Goal: Task Accomplishment & Management: Use online tool/utility

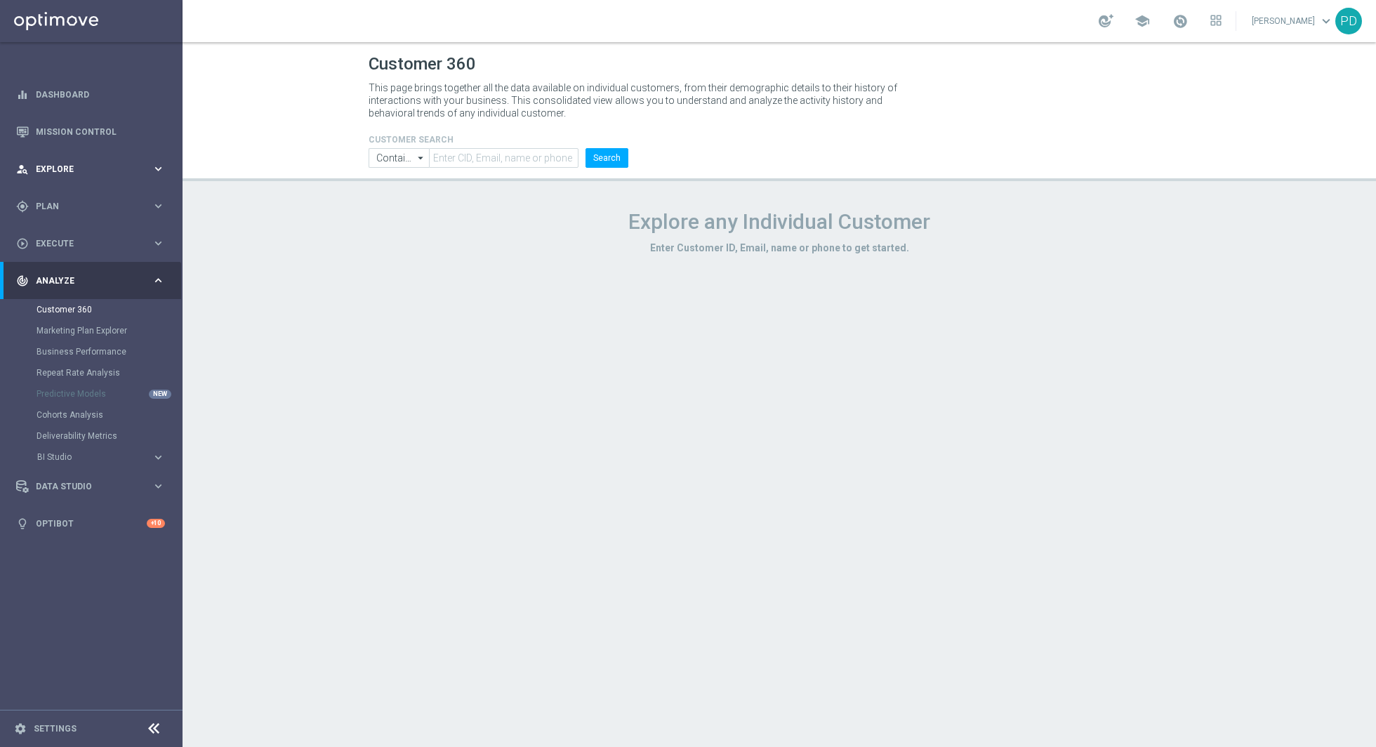
click at [155, 177] on div "person_search Explore keyboard_arrow_right" at bounding box center [90, 168] width 181 height 37
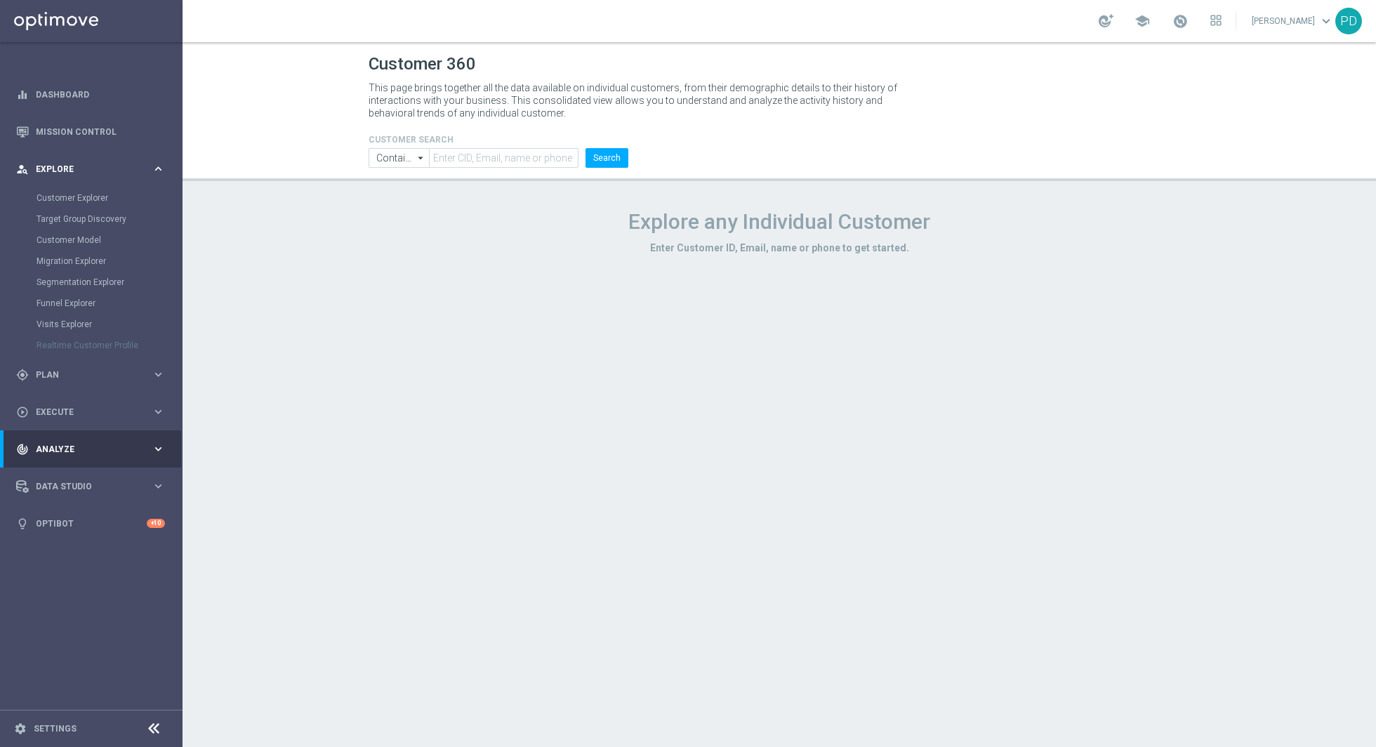
click at [155, 177] on div "person_search Explore keyboard_arrow_right" at bounding box center [90, 168] width 181 height 37
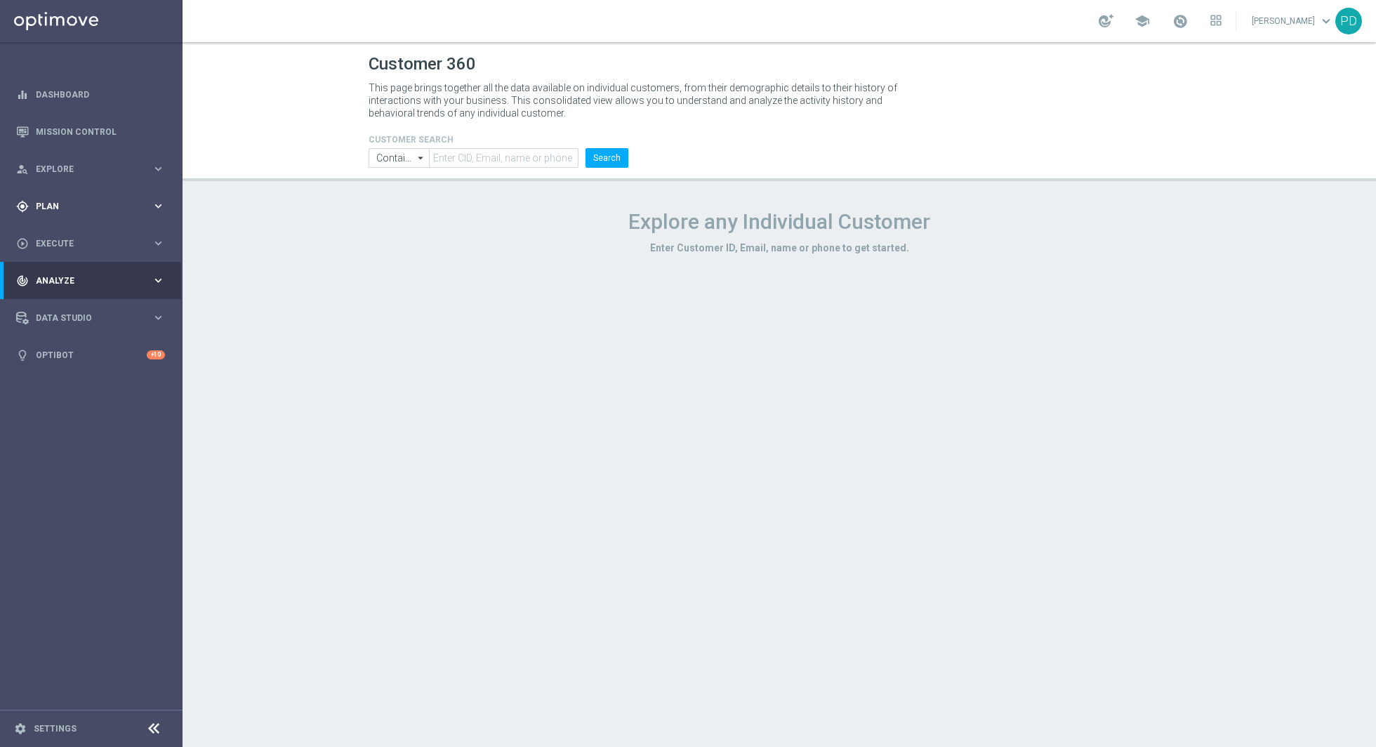
click at [94, 216] on div "gps_fixed Plan keyboard_arrow_right" at bounding box center [90, 205] width 181 height 37
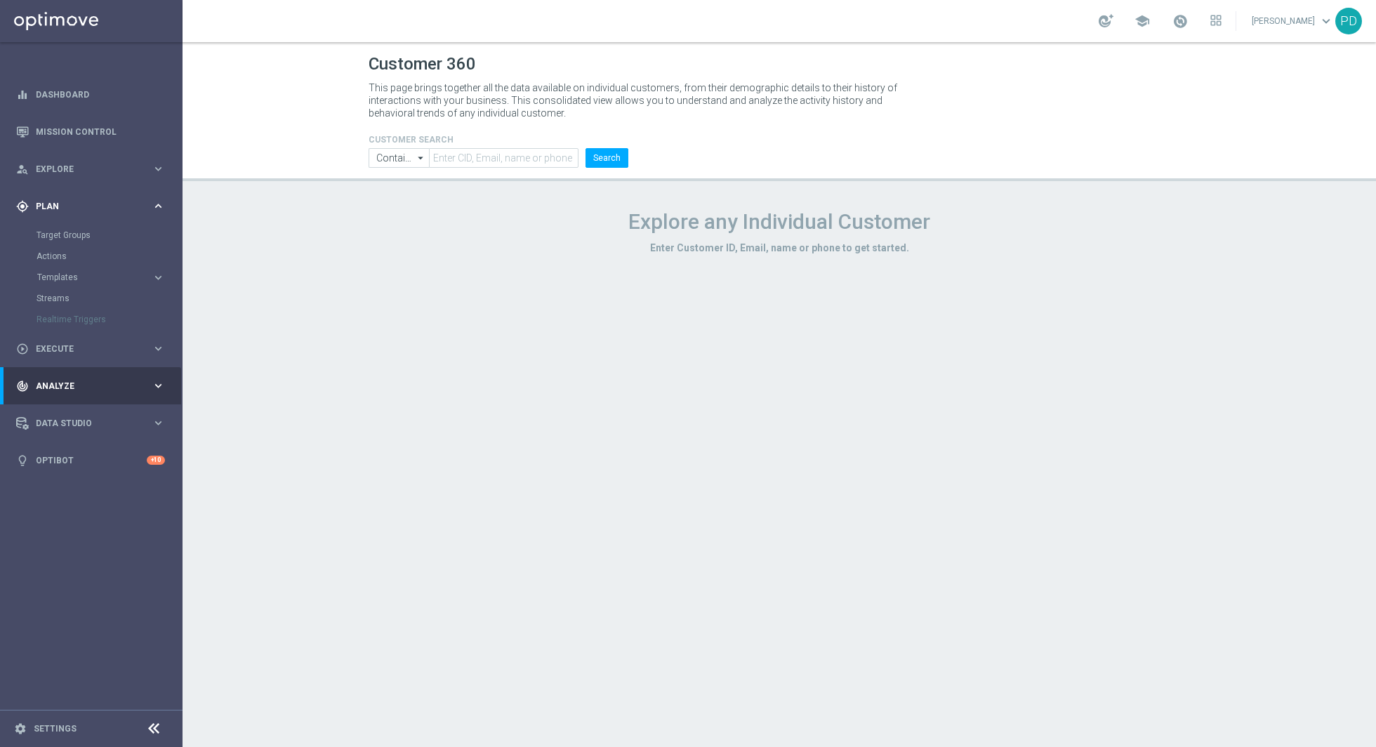
click at [72, 202] on span "Plan" at bounding box center [94, 206] width 116 height 8
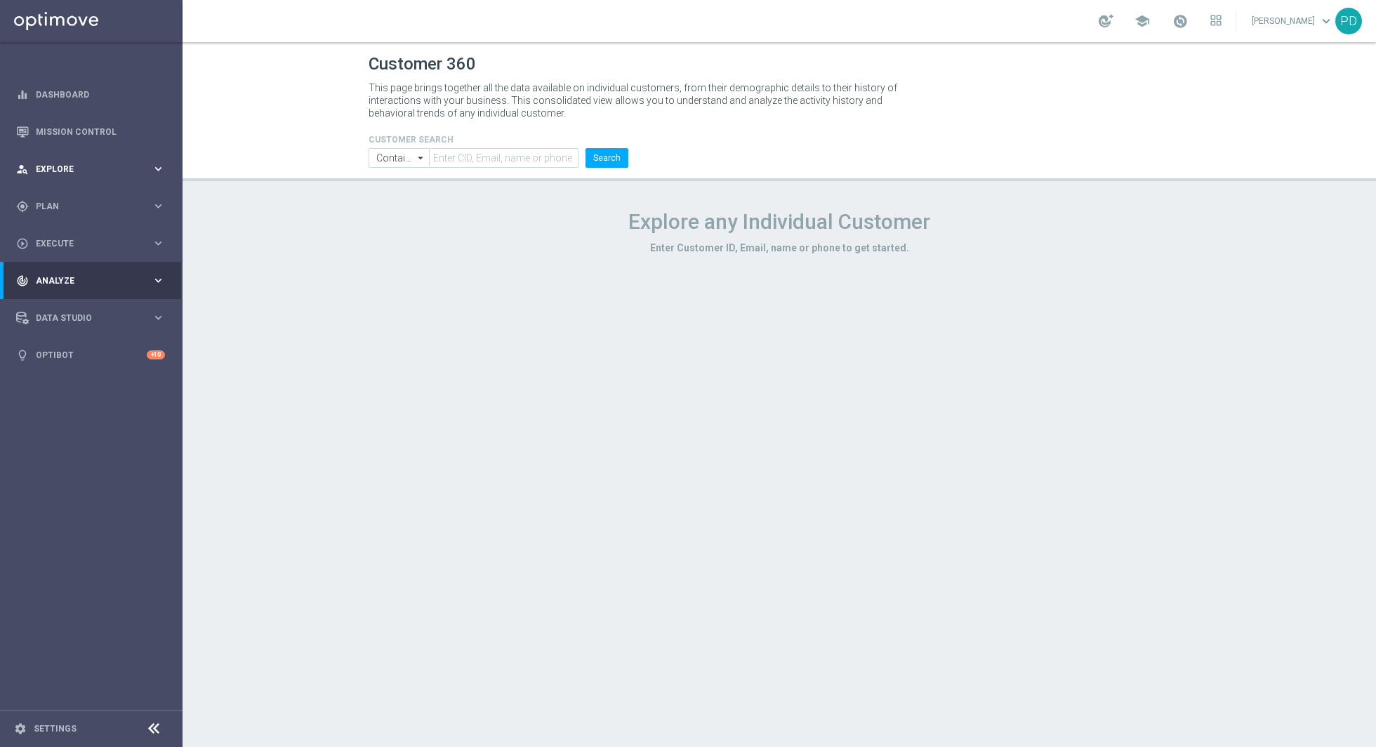
click at [81, 168] on span "Explore" at bounding box center [94, 169] width 116 height 8
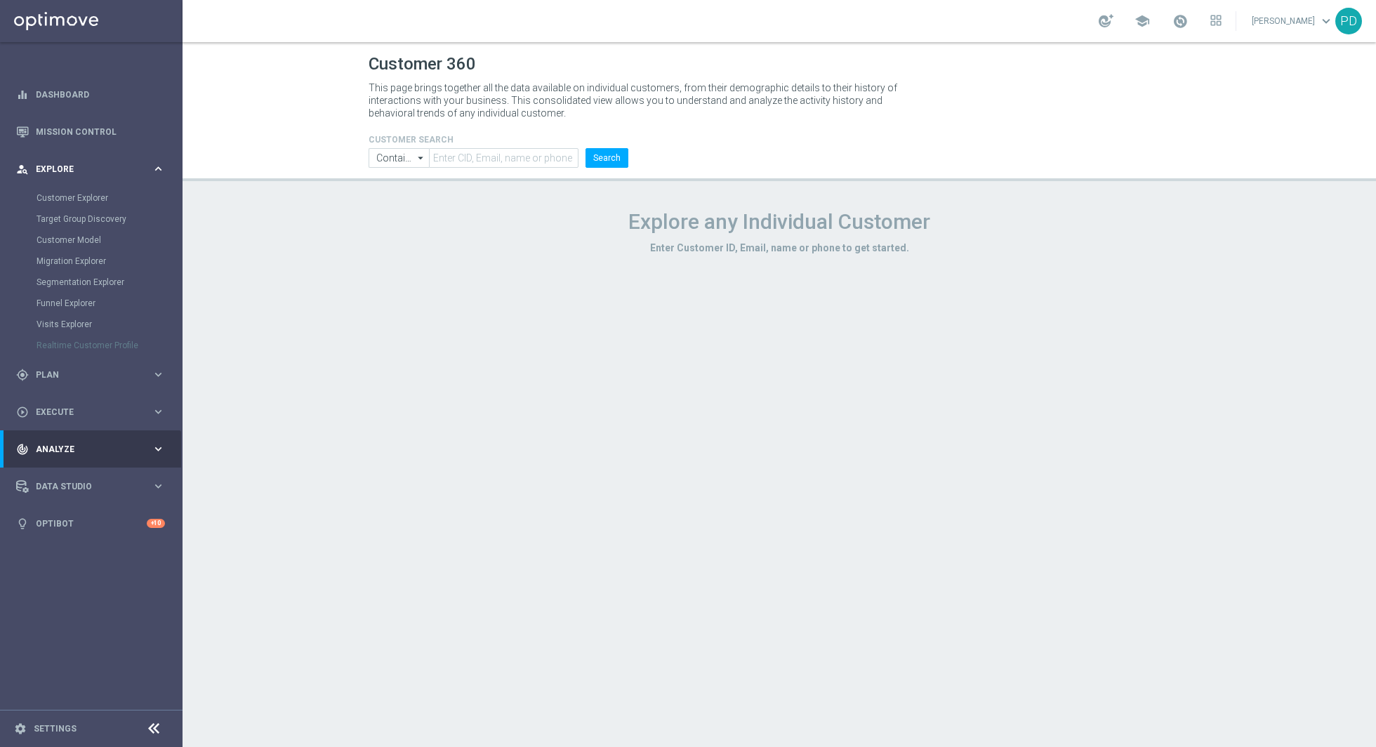
click at [81, 168] on span "Explore" at bounding box center [94, 169] width 116 height 8
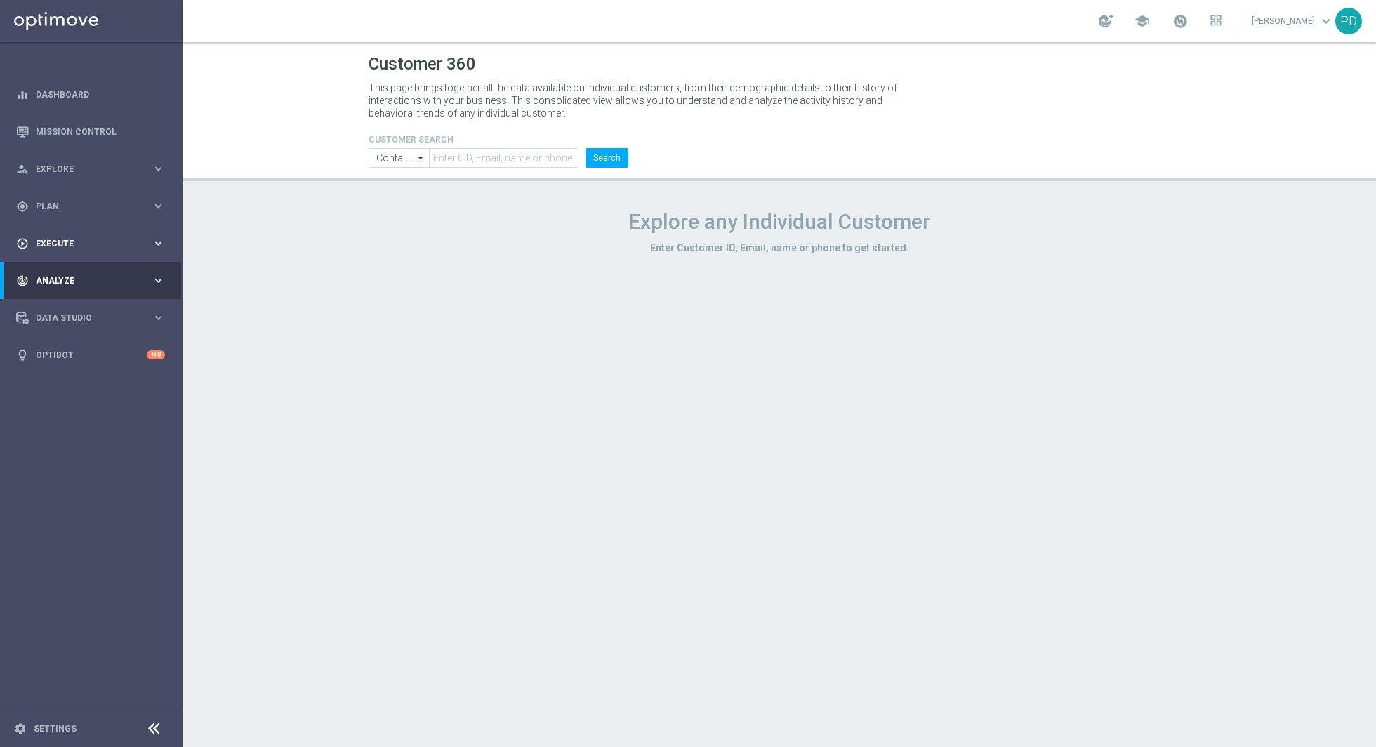
click at [64, 225] on div "play_circle_outline Execute keyboard_arrow_right" at bounding box center [90, 243] width 181 height 37
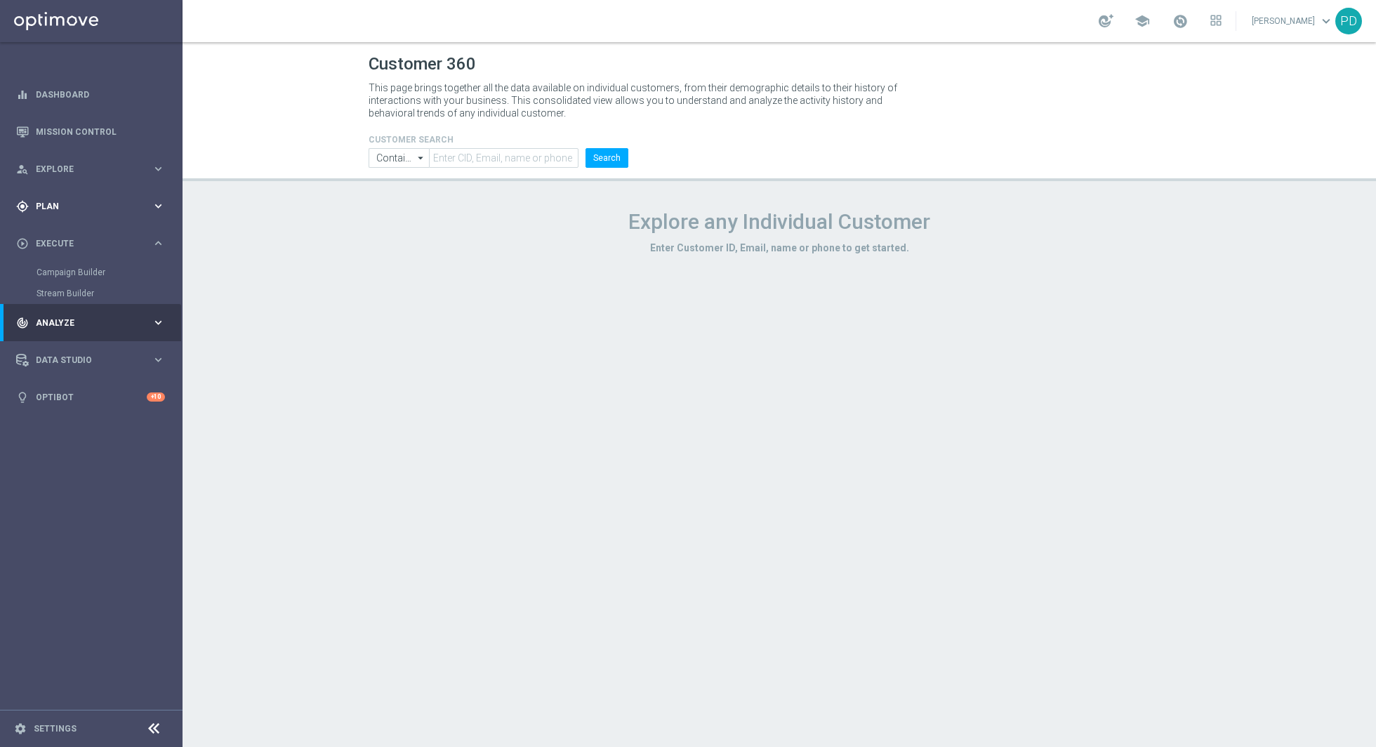
click at [63, 211] on div "gps_fixed Plan" at bounding box center [83, 206] width 135 height 13
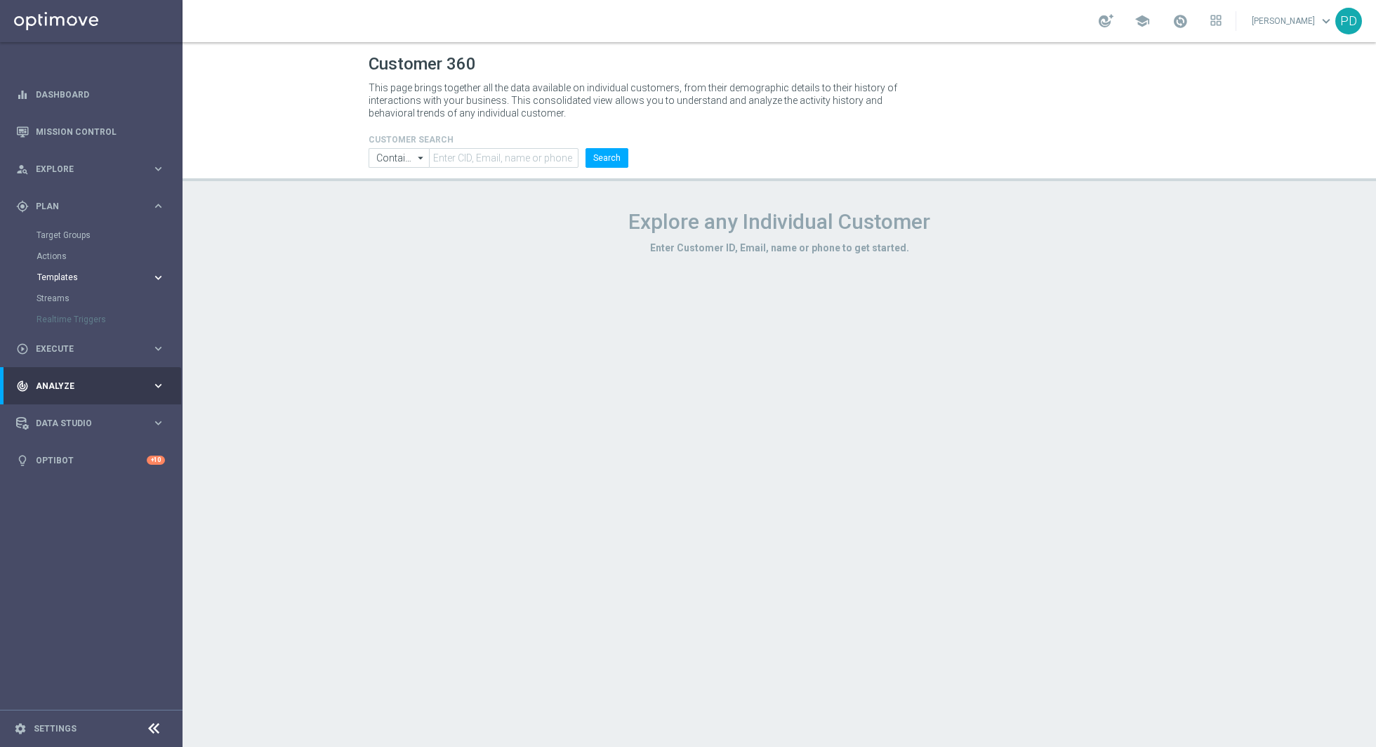
click at [72, 272] on button "Templates keyboard_arrow_right" at bounding box center [100, 277] width 129 height 11
click at [65, 291] on div "Optimail" at bounding box center [113, 298] width 138 height 21
click at [69, 297] on link "Optimail" at bounding box center [95, 298] width 102 height 11
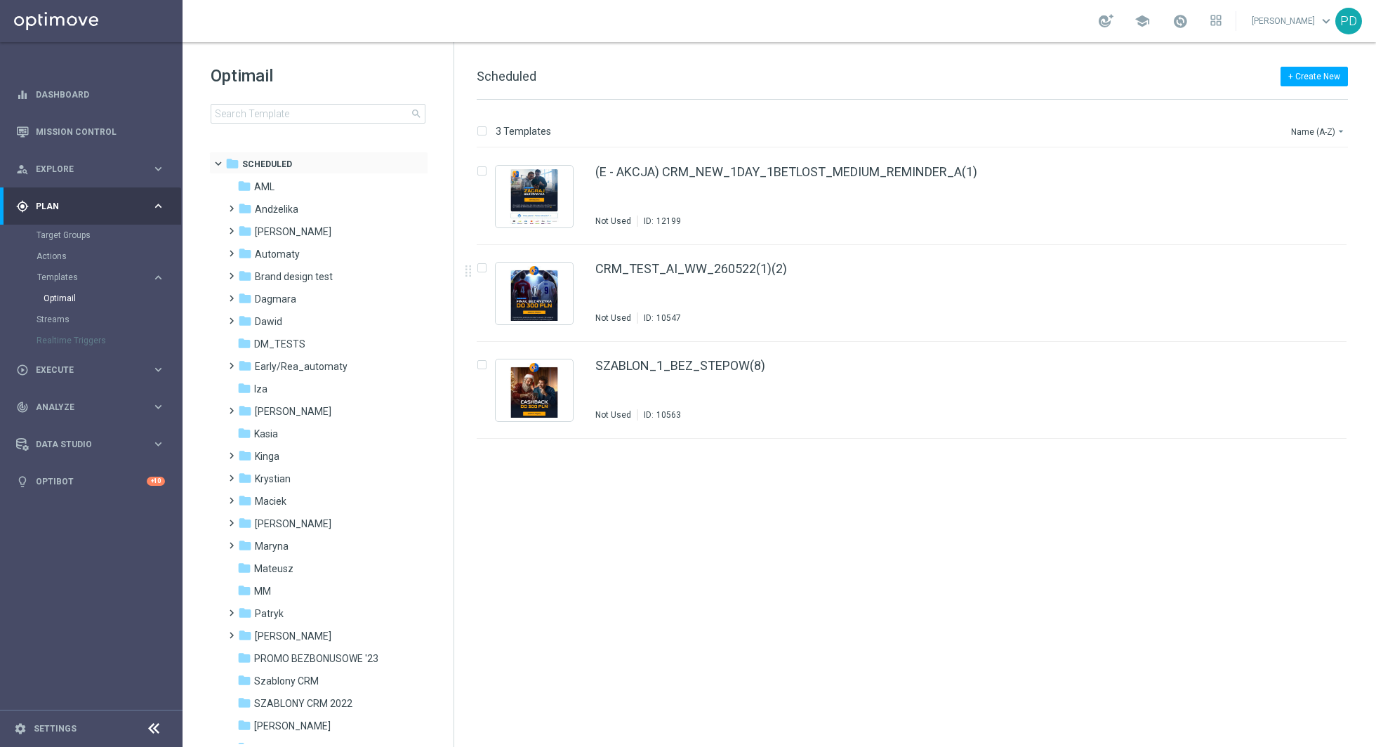
click at [222, 164] on span at bounding box center [225, 160] width 6 height 6
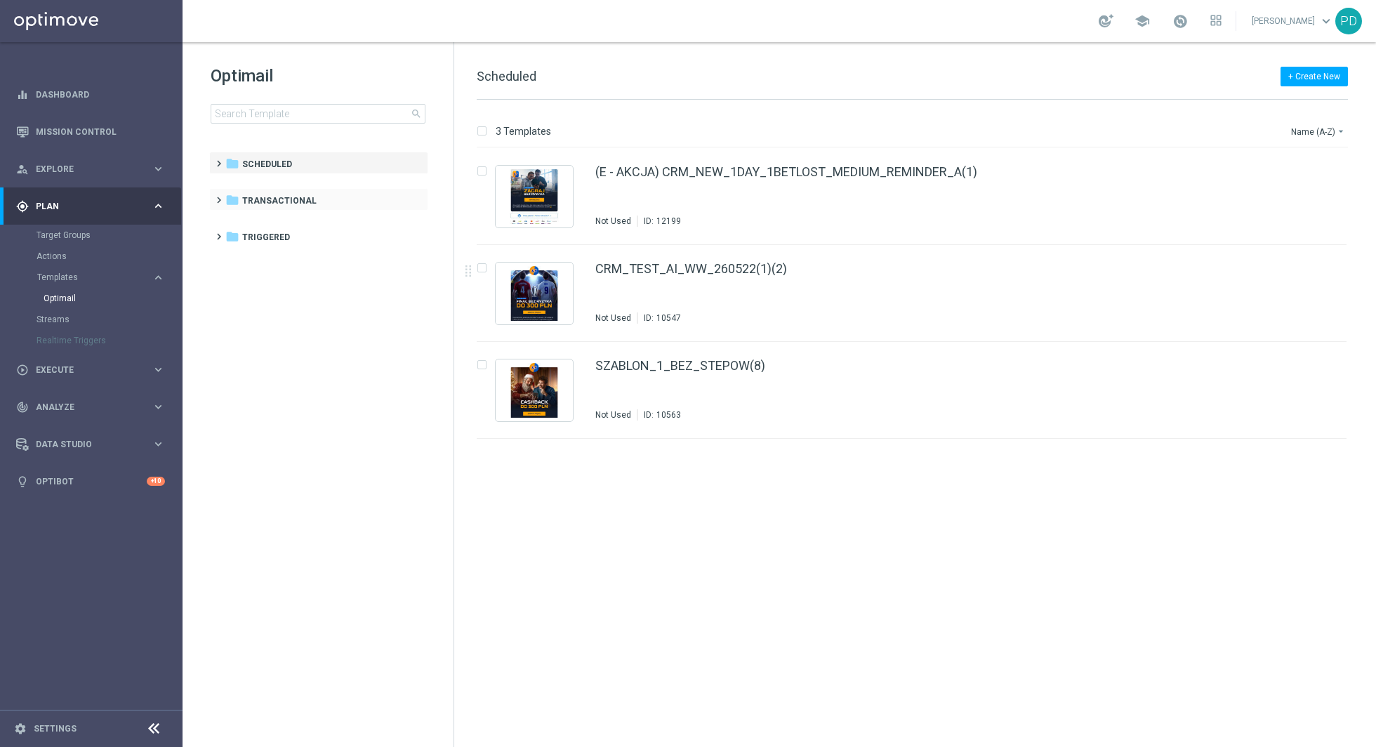
click at [219, 207] on span at bounding box center [219, 199] width 13 height 19
click at [219, 207] on div "folder Transactional more_vert" at bounding box center [318, 199] width 219 height 22
click at [264, 335] on span "Winning certificate" at bounding box center [295, 335] width 82 height 13
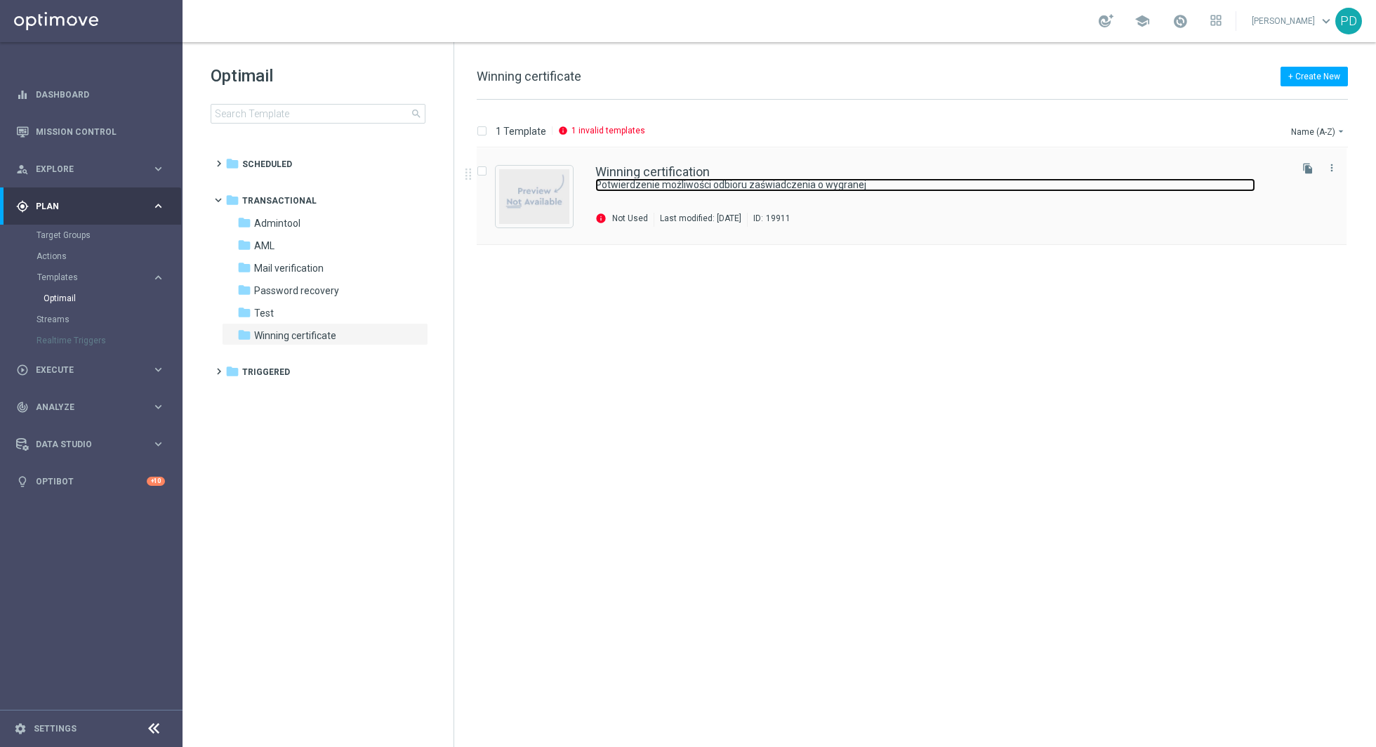
click at [596, 179] on link "Potwierdzenie możliwości odbioru zaświadczenia o wygranej" at bounding box center [925, 184] width 660 height 13
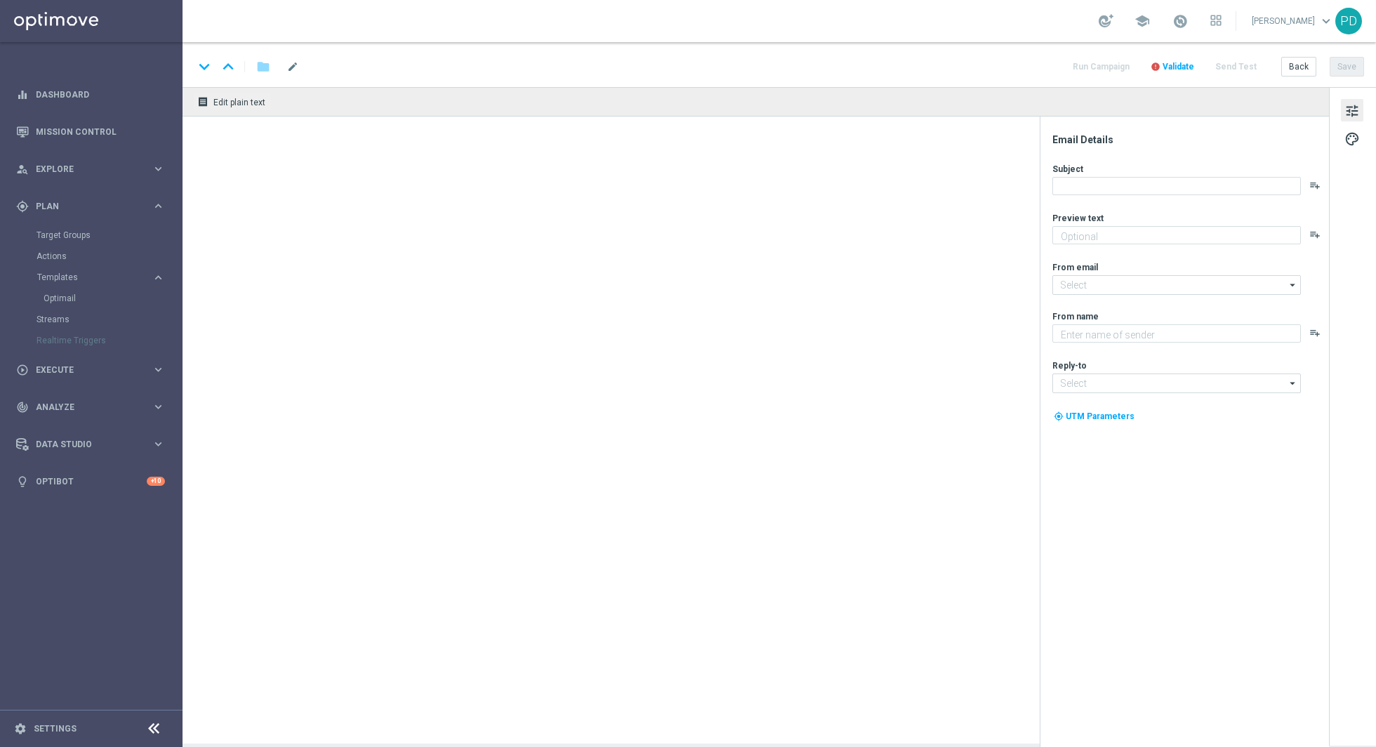
type input "[EMAIL_ADDRESS][DOMAIN_NAME]"
type textarea "STS"
type input "[EMAIL_ADDRESS][DOMAIN_NAME]"
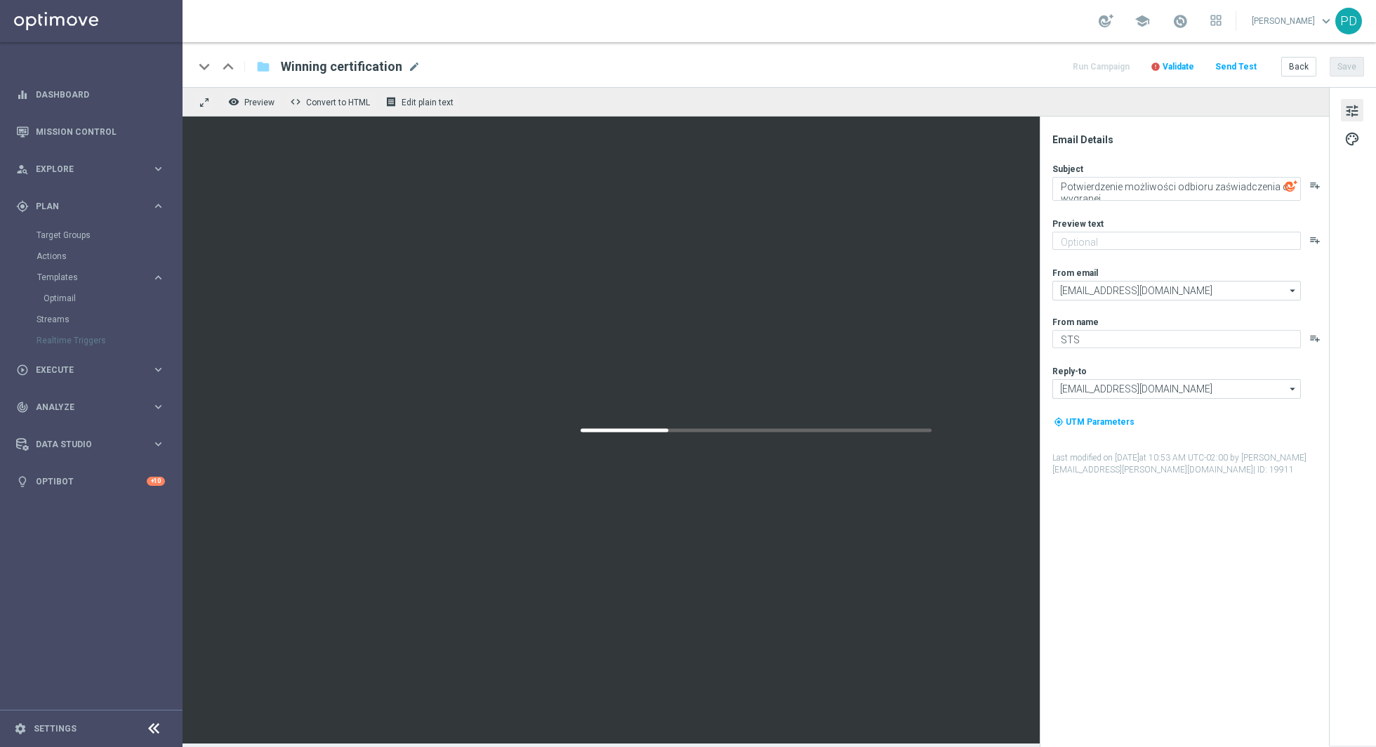
click at [1186, 62] on span "Validate" at bounding box center [1178, 67] width 32 height 10
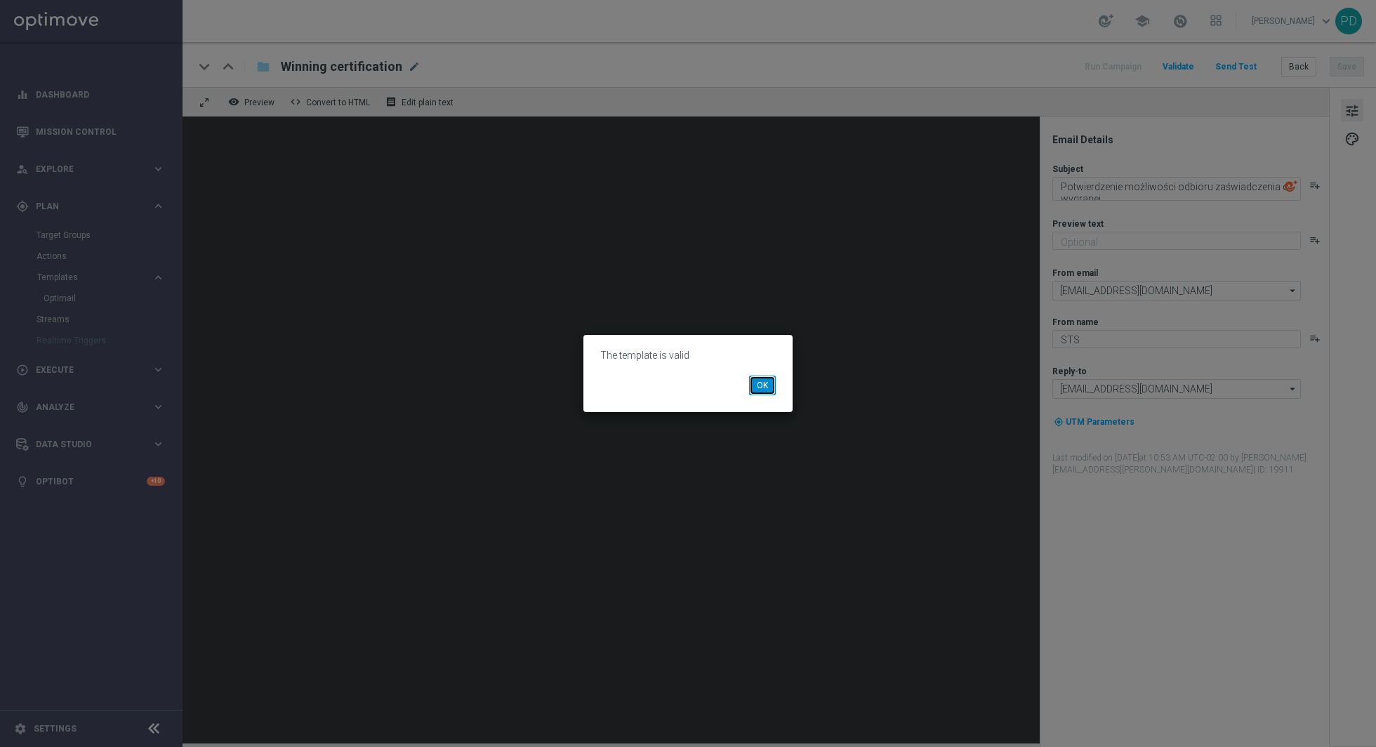
click at [763, 385] on button "OK" at bounding box center [762, 385] width 27 height 20
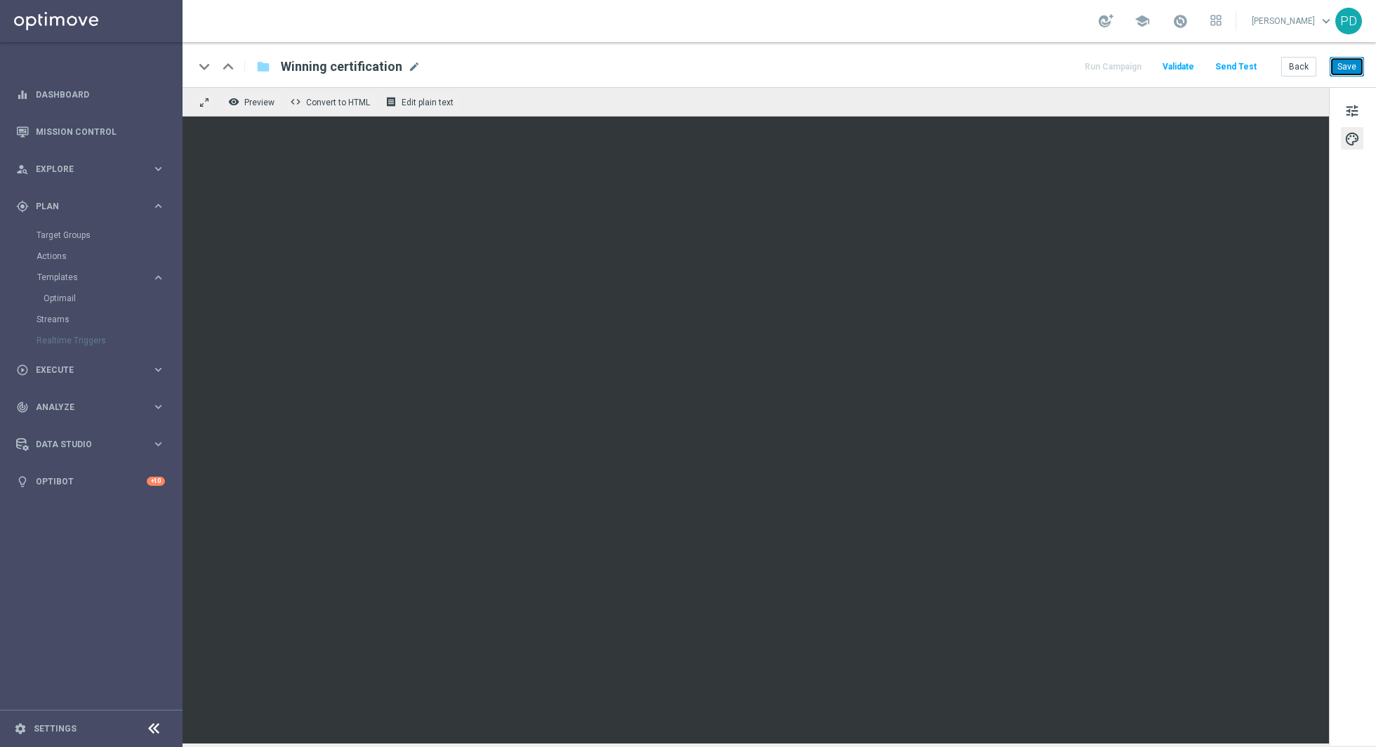
click at [1341, 72] on button "Save" at bounding box center [1346, 67] width 34 height 20
click at [1342, 62] on button "Save" at bounding box center [1346, 67] width 34 height 20
click at [1230, 70] on button "Send Test" at bounding box center [1236, 67] width 46 height 19
click at [1241, 69] on button "Send Test" at bounding box center [1236, 67] width 46 height 19
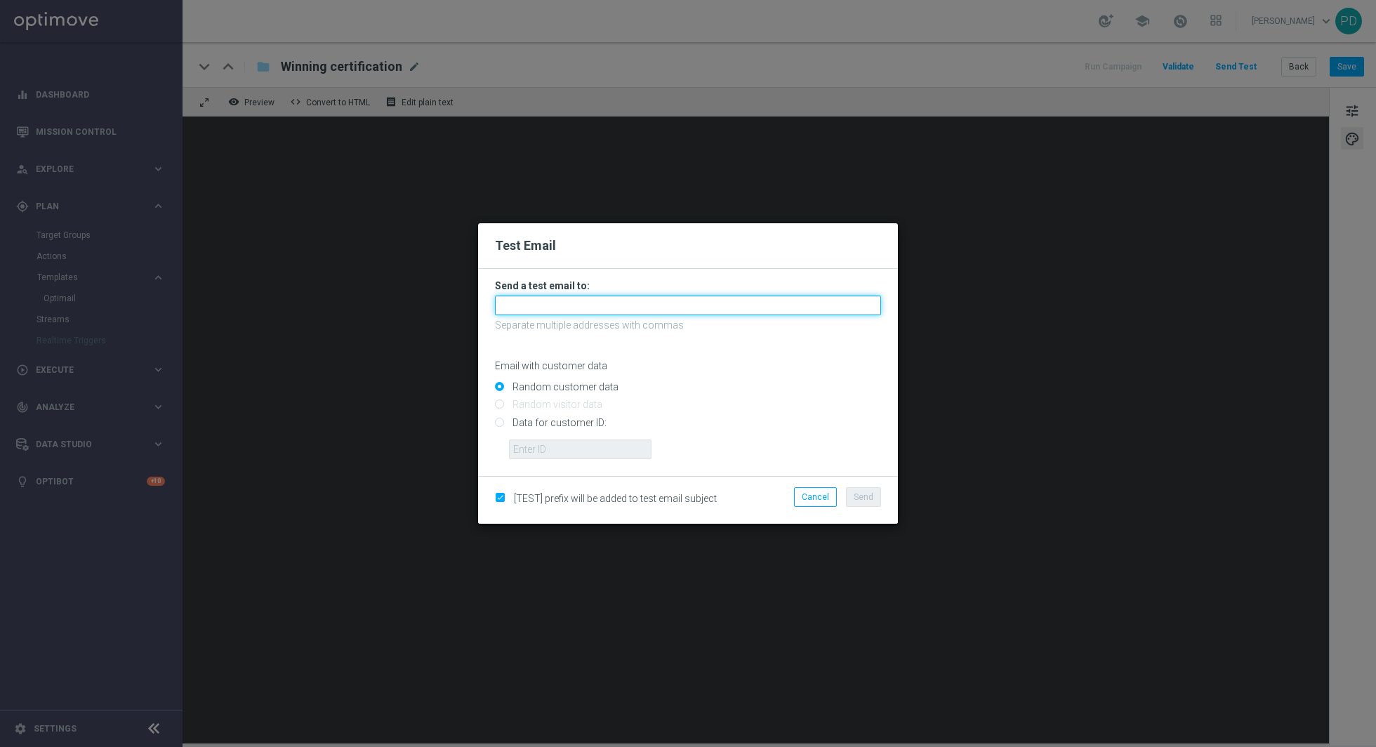
click at [654, 304] on input "text" at bounding box center [688, 305] width 386 height 20
type input "[EMAIL_ADDRESS][PERSON_NAME][DOMAIN_NAME]"
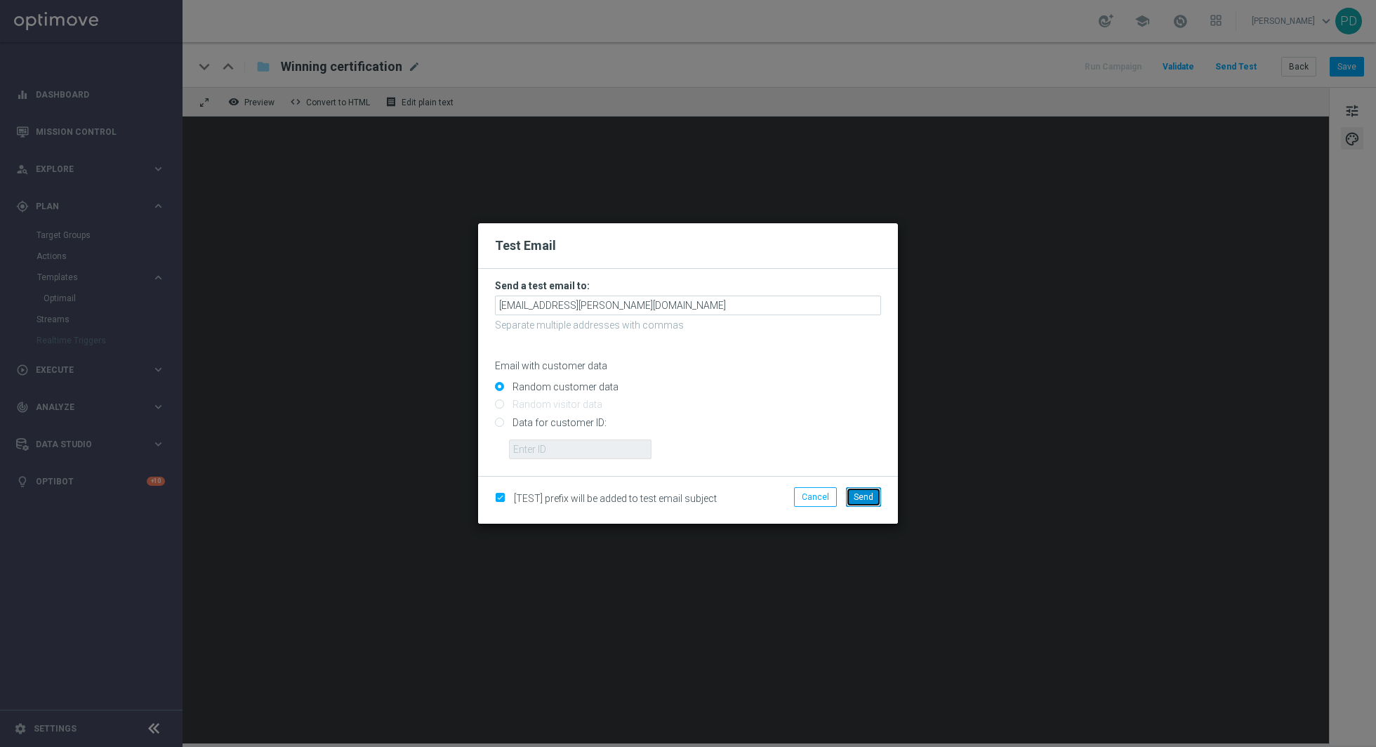
click at [864, 496] on span "Send" at bounding box center [863, 497] width 20 height 10
